Goal: Communication & Community: Answer question/provide support

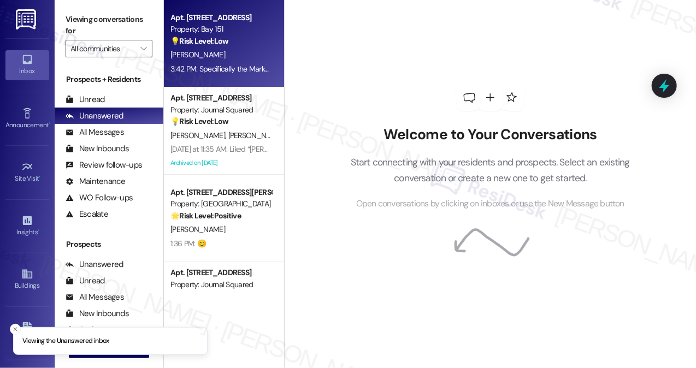
click at [238, 76] on div "Apt. 1326, 151 Center Street Property: Bay 151 💡 Risk Level: Low The resident i…" at bounding box center [224, 43] width 120 height 87
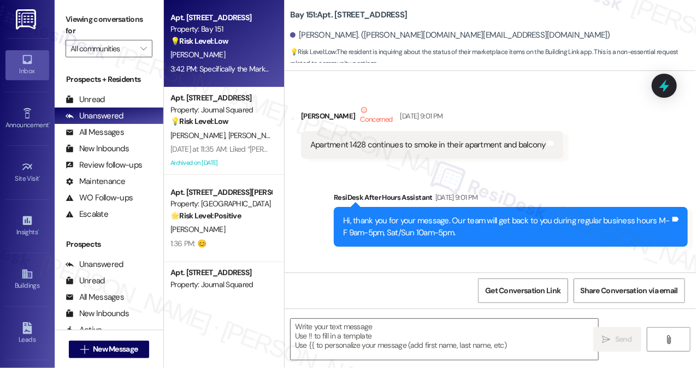
type textarea "Fetching suggested responses. Please feel free to read through the conversation…"
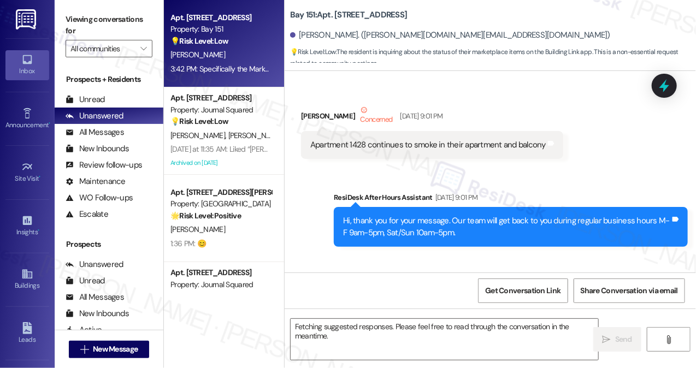
scroll to position [8395, 0]
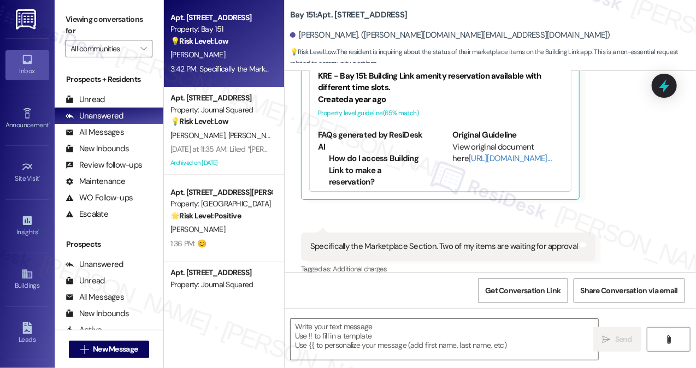
click at [388, 241] on div "Specifically the Marketplace Section. Two of my items are waiting for approval" at bounding box center [444, 246] width 268 height 11
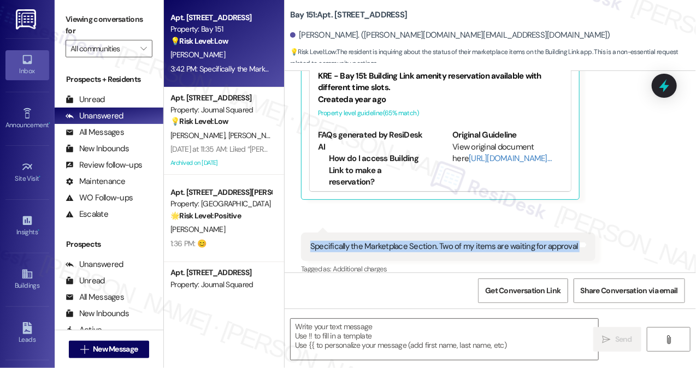
click at [388, 241] on div "Specifically the Marketplace Section. Two of my items are waiting for approval" at bounding box center [444, 246] width 268 height 11
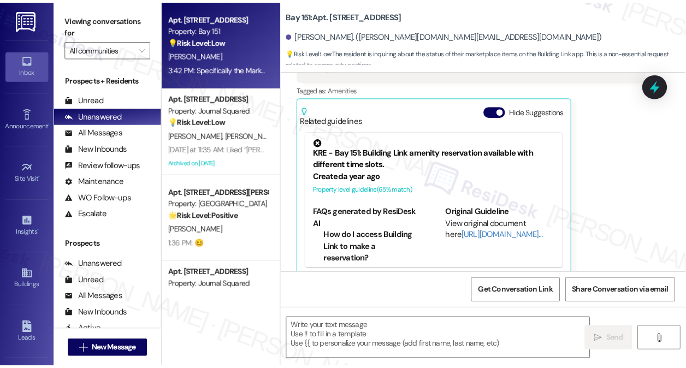
scroll to position [8231, 0]
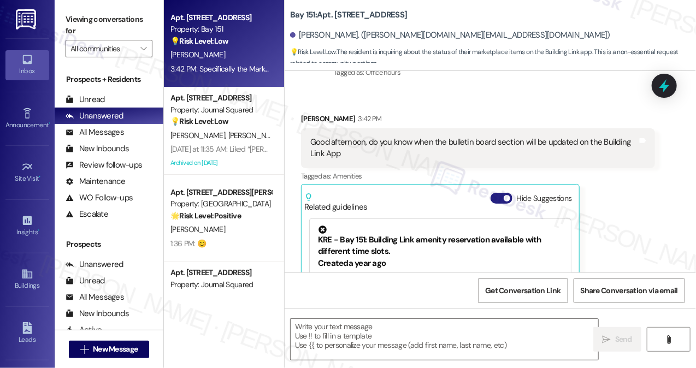
click at [496, 193] on button "Hide Suggestions" at bounding box center [501, 198] width 22 height 11
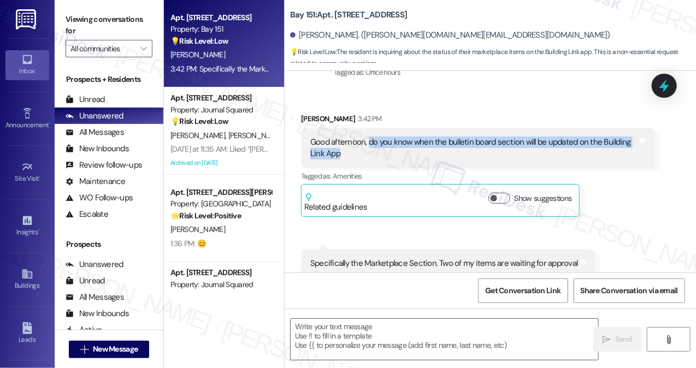
drag, startPoint x: 369, startPoint y: 135, endPoint x: 446, endPoint y: 138, distance: 77.1
click at [446, 138] on div "Good afternoon, do you know when the bulletin board section will be updated on …" at bounding box center [473, 147] width 327 height 23
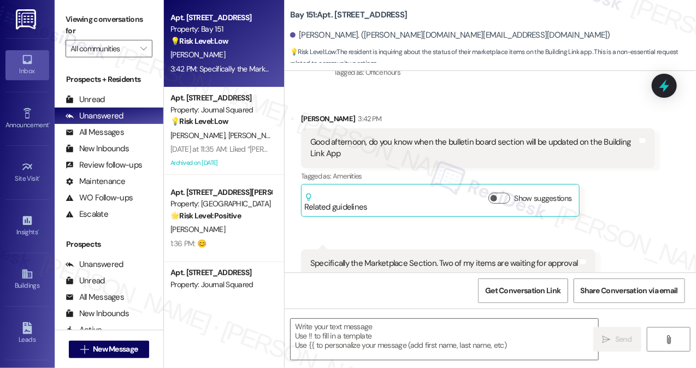
click at [446, 138] on div "Good afternoon, do you know when the bulletin board section will be updated on …" at bounding box center [473, 147] width 327 height 23
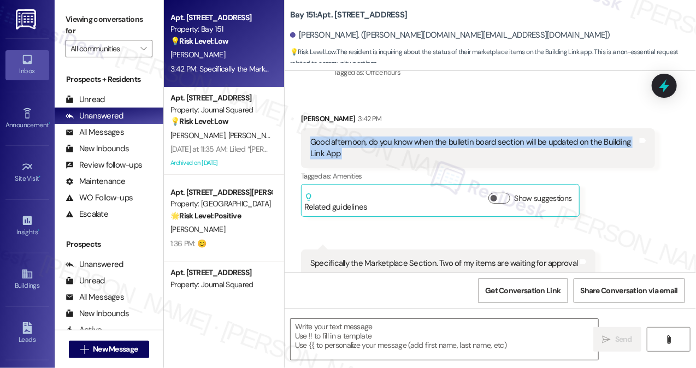
click at [446, 138] on div "Good afternoon, do you know when the bulletin board section will be updated on …" at bounding box center [473, 147] width 327 height 23
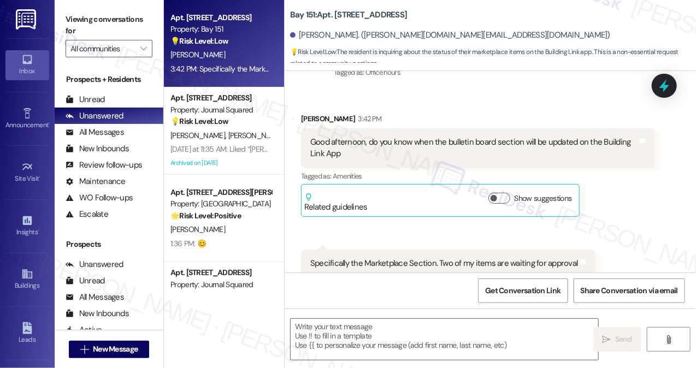
click at [424, 314] on div " Send " at bounding box center [489, 349] width 411 height 82
click at [415, 325] on textarea at bounding box center [443, 339] width 307 height 41
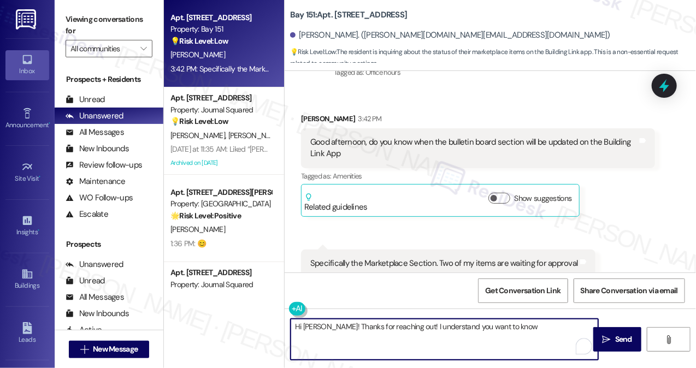
type textarea "Hi Xiomara! Thanks for reaching out! I understand you want to know"
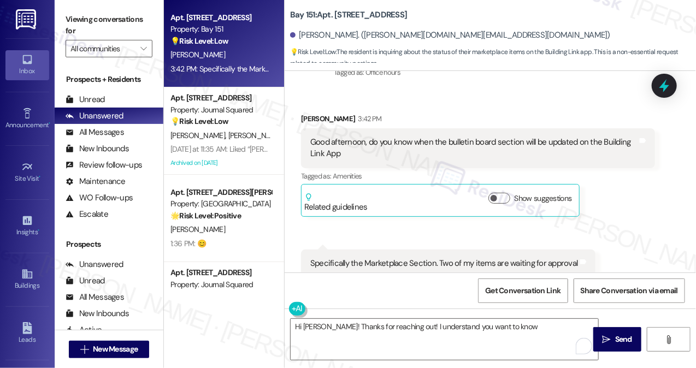
click at [118, 15] on label "Viewing conversations for" at bounding box center [109, 25] width 87 height 29
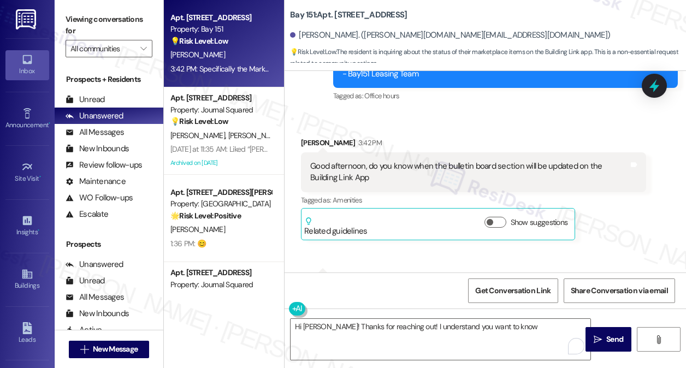
scroll to position [8259, 0]
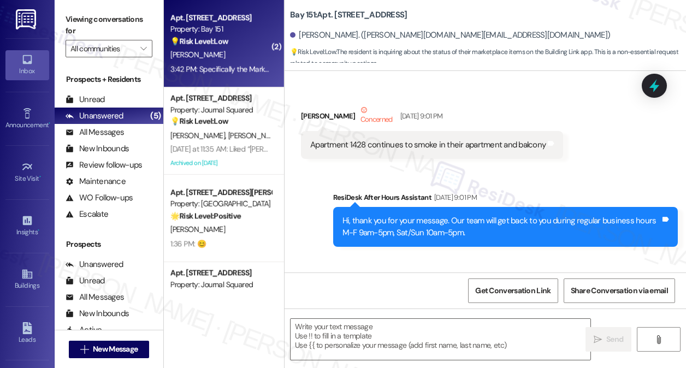
scroll to position [328, 0]
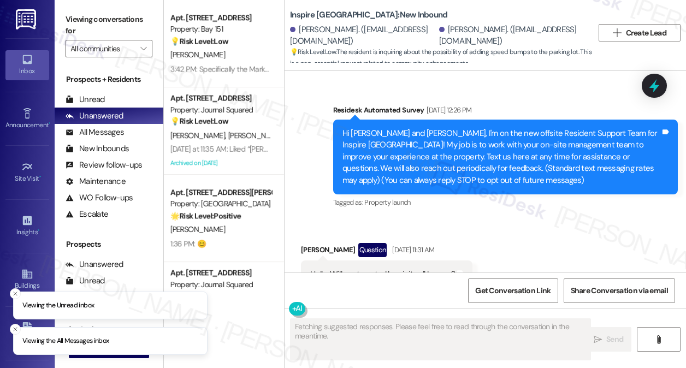
scroll to position [1308, 0]
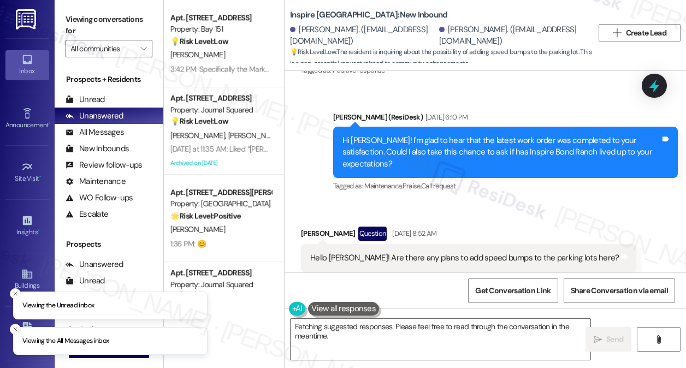
click at [380, 310] on div "Hi {{first_name}}! I'm checking with the team about the possibility of adding s…" at bounding box center [484, 349] width 401 height 82
click at [395, 322] on textarea "Hi {{first_name}}! I'm checking with the team about the possibility of adding s…" at bounding box center [440, 339] width 300 height 41
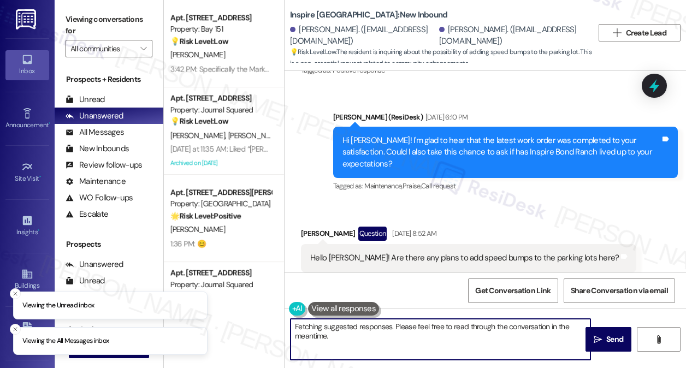
click at [395, 322] on textarea "Hi {{first_name}}! I'm checking with the team about the possibility of adding s…" at bounding box center [440, 339] width 300 height 41
click at [402, 318] on div "Hi {{first_name}}! I'm checking with the team about the possibility of adding s…" at bounding box center [484, 349] width 401 height 82
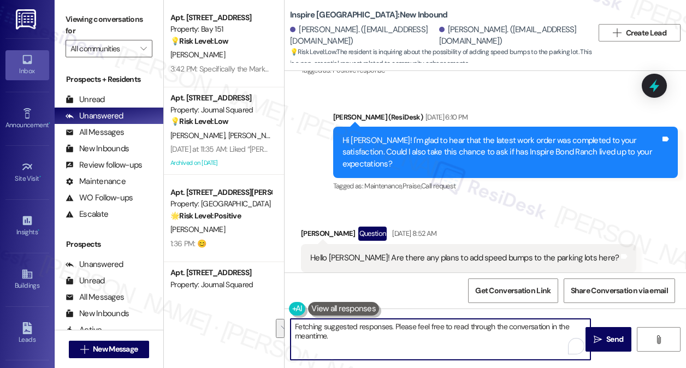
drag, startPoint x: 494, startPoint y: 343, endPoint x: 391, endPoint y: 288, distance: 116.8
click at [351, 326] on textarea "Hi {{first_name}}! I'm checking with the team about the possibility of adding s…" at bounding box center [440, 339] width 300 height 41
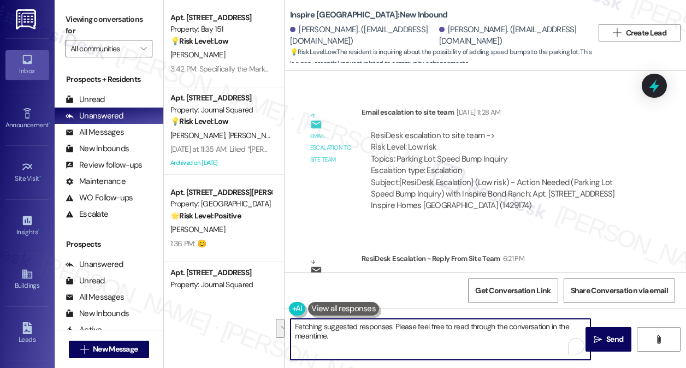
scroll to position [1786, 0]
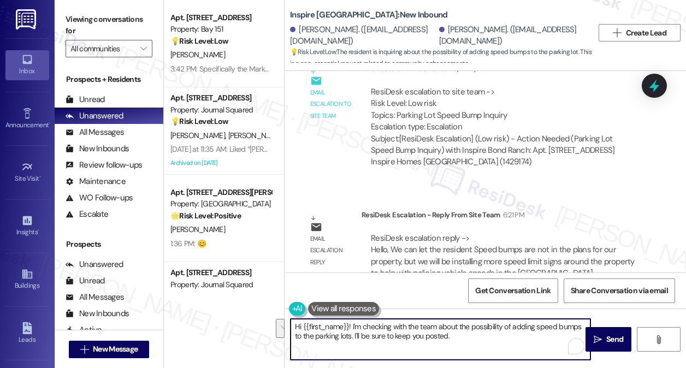
click at [415, 339] on textarea "Hi {{first_name}}! I'm checking with the team about the possibility of adding s…" at bounding box center [440, 339] width 300 height 41
drag, startPoint x: 463, startPoint y: 338, endPoint x: 352, endPoint y: 325, distance: 112.1
click at [352, 325] on textarea "Hi {{first_name}}! I'm checking with the team about the possibility of adding s…" at bounding box center [440, 339] width 300 height 41
paste textarea "Speed bumps are not in the plans for our property, but we will be installing mo…"
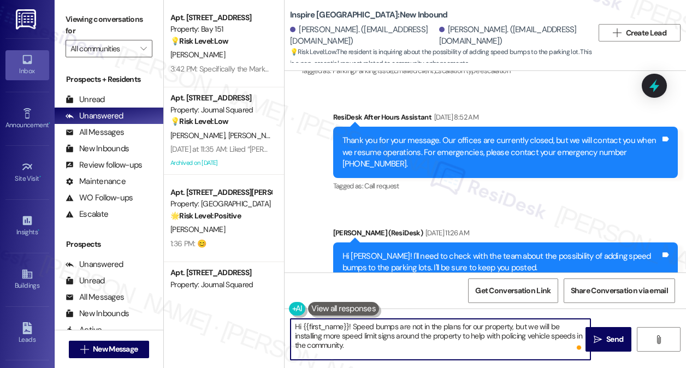
scroll to position [1404, 0]
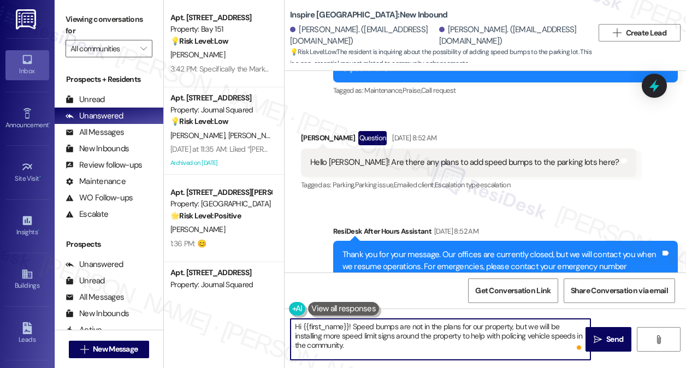
click at [381, 157] on div "Hello [PERSON_NAME]! Are there any plans to add speed bumps to the parking lots…" at bounding box center [464, 162] width 308 height 11
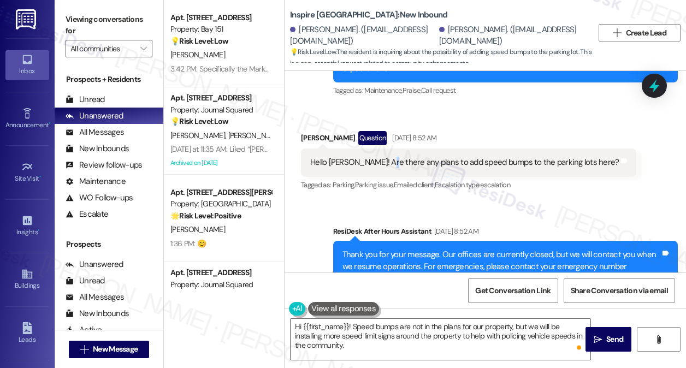
click at [381, 157] on div "Hello [PERSON_NAME]! Are there any plans to add speed bumps to the parking lots…" at bounding box center [464, 162] width 308 height 11
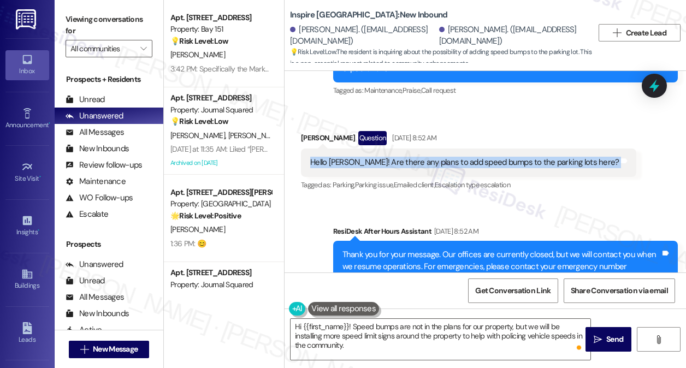
drag, startPoint x: 381, startPoint y: 139, endPoint x: 384, endPoint y: 154, distance: 15.2
click at [381, 157] on div "Hello [PERSON_NAME]! Are there any plans to add speed bumps to the parking lots…" at bounding box center [464, 162] width 308 height 11
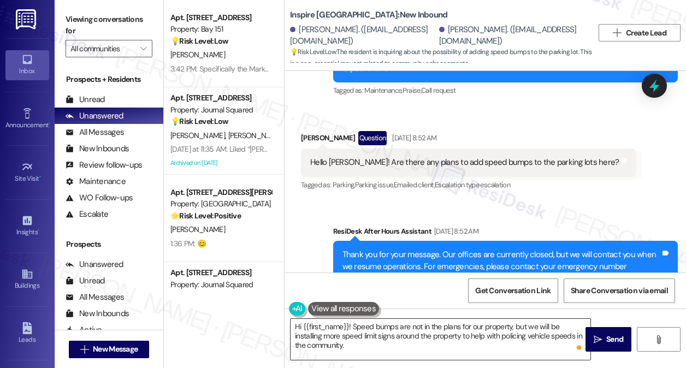
click at [375, 339] on textarea "Hi {{first_name}}! Speed bumps are not in the plans for our property, but we wi…" at bounding box center [440, 339] width 300 height 41
click at [462, 29] on div "[PERSON_NAME]. ([EMAIL_ADDRESS][DOMAIN_NAME])" at bounding box center [512, 35] width 146 height 23
copy div "[PERSON_NAME]"
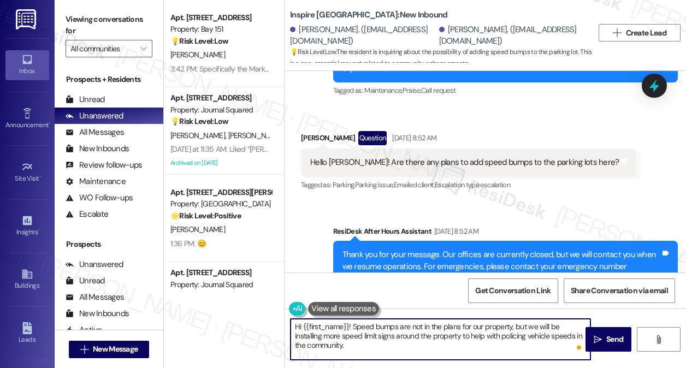
click at [304, 326] on textarea "Hi {{first_name}}! Speed bumps are not in the plans for our property, but we wi…" at bounding box center [440, 339] width 300 height 41
drag, startPoint x: 302, startPoint y: 325, endPoint x: 349, endPoint y: 323, distance: 46.5
click at [349, 323] on textarea "Hi {{first_name}}! Speed bumps are not in the plans for our property, but we wi…" at bounding box center [440, 339] width 300 height 41
paste textarea "[PERSON_NAME]"
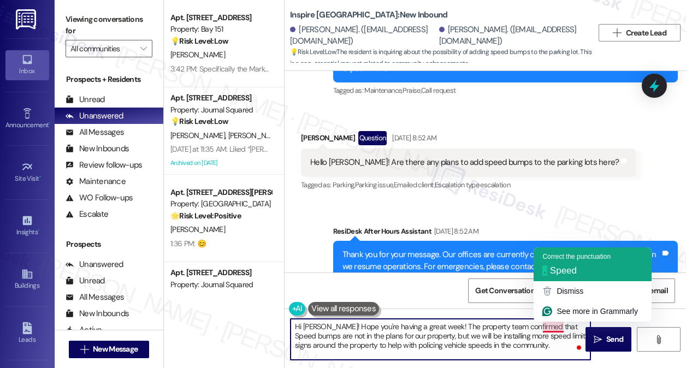
click at [553, 268] on span "Speed" at bounding box center [563, 270] width 27 height 10
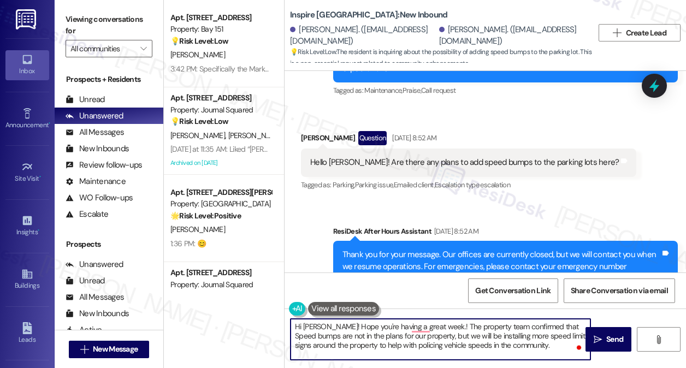
click at [550, 329] on textarea "Hi [PERSON_NAME]! Hope you're having a great week.! The property team confirmed…" at bounding box center [440, 339] width 300 height 41
drag, startPoint x: 352, startPoint y: 337, endPoint x: 425, endPoint y: 337, distance: 73.7
click at [425, 337] on textarea "Hi [PERSON_NAME]! Hope you're having a great week! The property team confirmed …" at bounding box center [440, 339] width 300 height 41
click at [461, 327] on textarea "Hi [PERSON_NAME]! Hope you're having a great week! The property team confirmed …" at bounding box center [440, 339] width 300 height 41
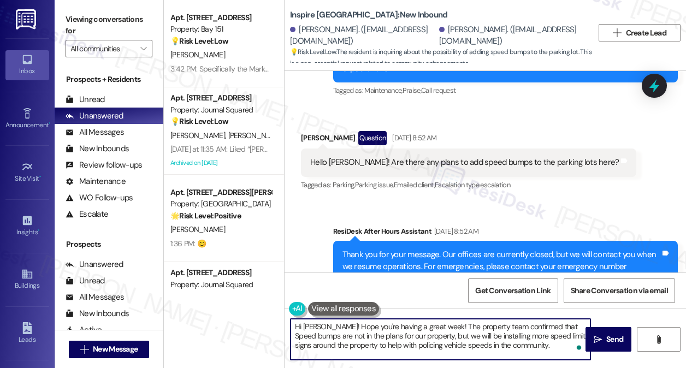
click at [461, 327] on textarea "Hi [PERSON_NAME]! Hope you're having a great week! The property team confirmed …" at bounding box center [440, 339] width 300 height 41
click at [513, 325] on textarea "Hi [PERSON_NAME]! Hope you're having a great week! The team confirmed that Spee…" at bounding box center [440, 339] width 300 height 41
type textarea "Hi [PERSON_NAME]! Hope you're having a great week! The team confirmed that spee…"
click at [383, 336] on textarea "Hi [PERSON_NAME]! Hope you're having a great week! The team confirmed that spee…" at bounding box center [440, 339] width 300 height 41
click at [382, 336] on textarea "Hi [PERSON_NAME]! Hope you're having a great week! The team confirmed that spee…" at bounding box center [440, 339] width 300 height 41
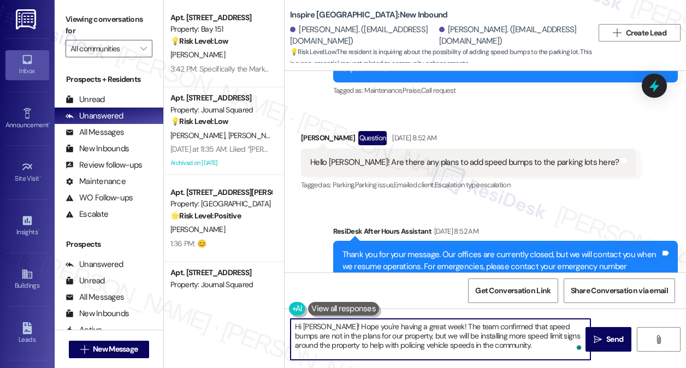
click at [351, 337] on textarea "Hi [PERSON_NAME]! Hope you're having a great week! The team confirmed that spee…" at bounding box center [440, 339] width 300 height 41
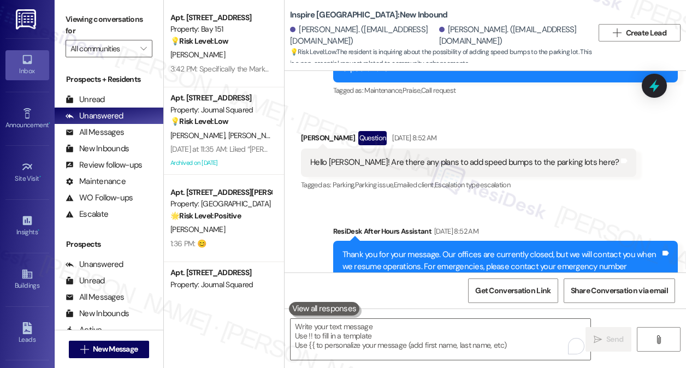
click at [75, 20] on label "Viewing conversations for" at bounding box center [109, 25] width 87 height 29
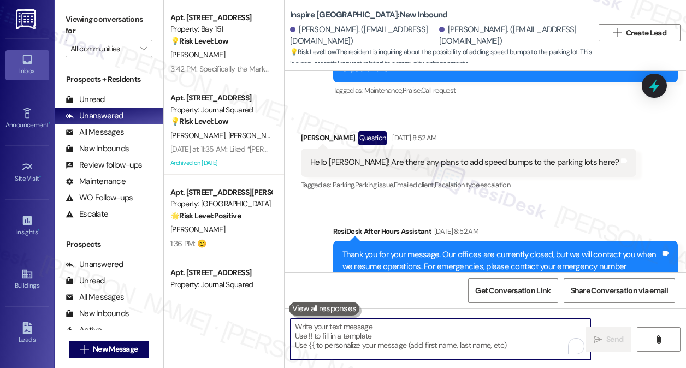
click at [312, 332] on textarea "To enrich screen reader interactions, please activate Accessibility in Grammarl…" at bounding box center [440, 339] width 300 height 41
paste textarea "Hi [PERSON_NAME]! Hope you're having a great week! The team confirmed that spee…"
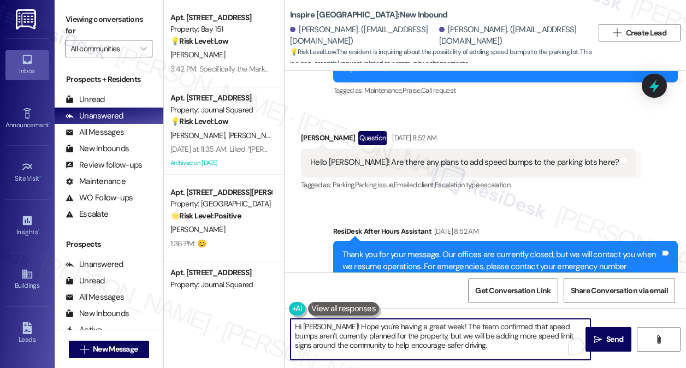
click at [349, 322] on textarea "Hi [PERSON_NAME]! Hope you're having a great week! The team confirmed that spee…" at bounding box center [440, 339] width 300 height 41
click at [455, 348] on textarea "Hi [PERSON_NAME]! Hope you're having a great week! The team confirmed that spee…" at bounding box center [440, 339] width 300 height 41
click at [460, 337] on textarea "Hi [PERSON_NAME]! Hope you're having a great week! The team confirmed that spee…" at bounding box center [440, 339] width 300 height 41
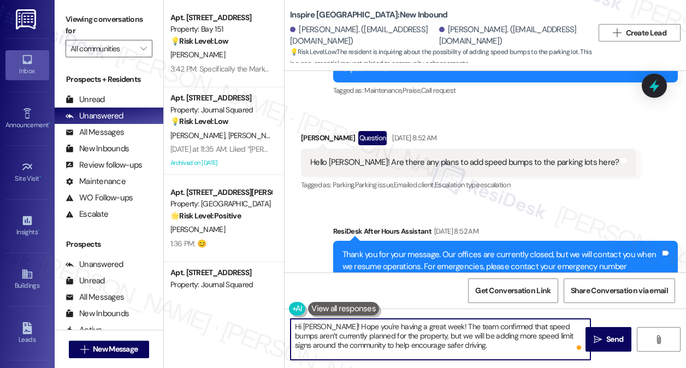
click at [460, 337] on textarea "Hi [PERSON_NAME]! Hope you're having a great week! The team confirmed that spee…" at bounding box center [440, 339] width 300 height 41
click at [456, 350] on textarea "Hi [PERSON_NAME]! Hope you're having a great week! The team confirmed that spee…" at bounding box center [440, 339] width 300 height 41
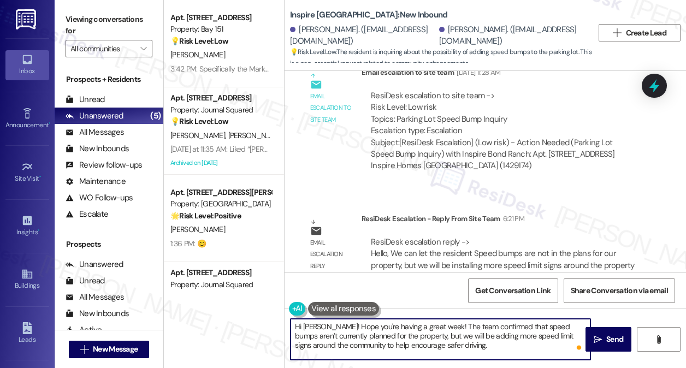
scroll to position [1786, 0]
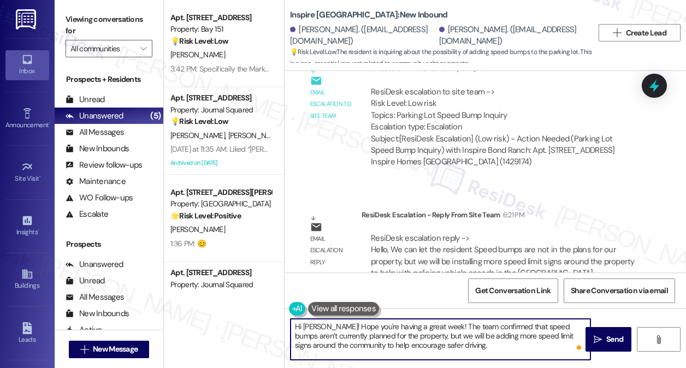
click at [448, 349] on textarea "Hi [PERSON_NAME]! Hope you're having a great week! The team confirmed that spee…" at bounding box center [440, 339] width 300 height 41
type textarea "Hi [PERSON_NAME]! Hope you're having a great week! The team confirmed that spee…"
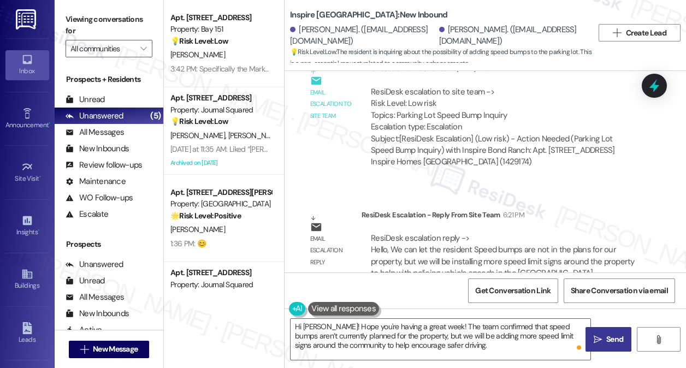
click at [605, 337] on span "Send" at bounding box center [614, 339] width 21 height 11
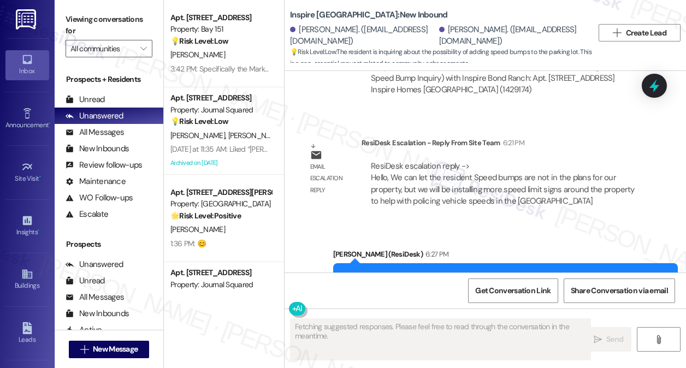
scroll to position [1902, 0]
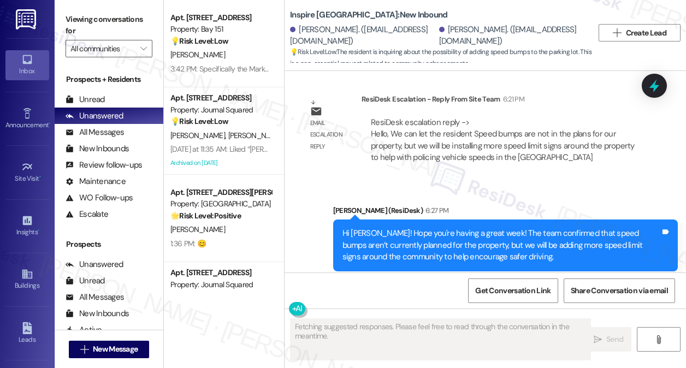
click at [450, 228] on div "Hi [PERSON_NAME]! Hope you're having a great week! The team confirmed that spee…" at bounding box center [501, 245] width 318 height 35
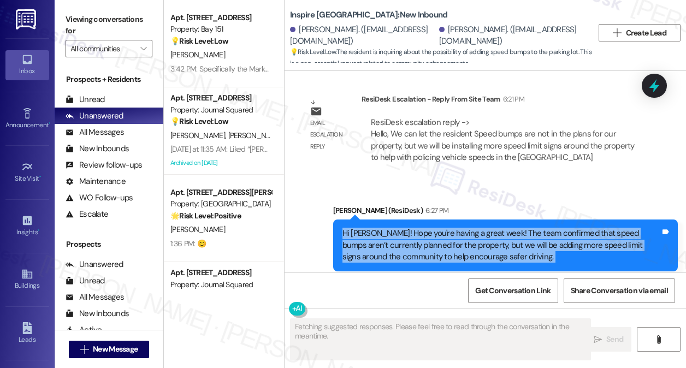
click at [450, 228] on div "Hi [PERSON_NAME]! Hope you're having a great week! The team confirmed that spee…" at bounding box center [501, 245] width 318 height 35
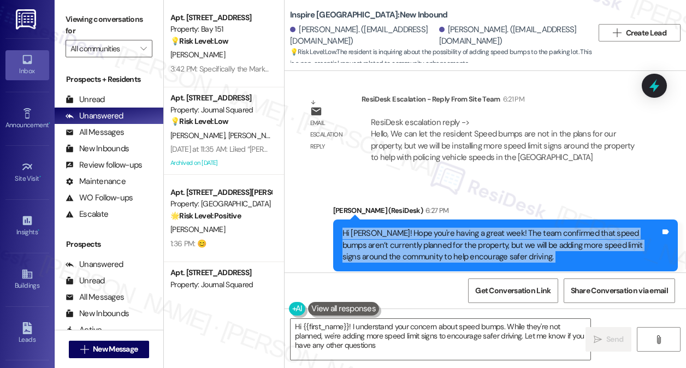
type textarea "Hi {{first_name}}! I understand your concern about speed bumps. While they're n…"
